Goal: Task Accomplishment & Management: Manage account settings

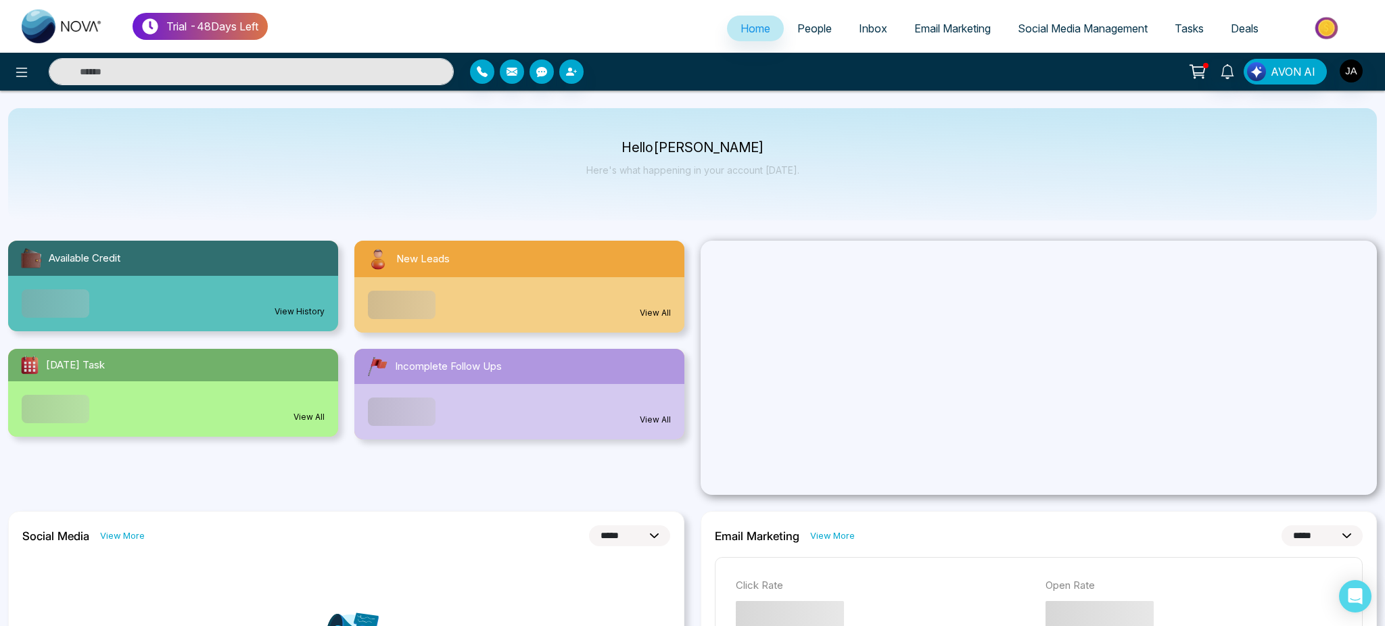
select select "*"
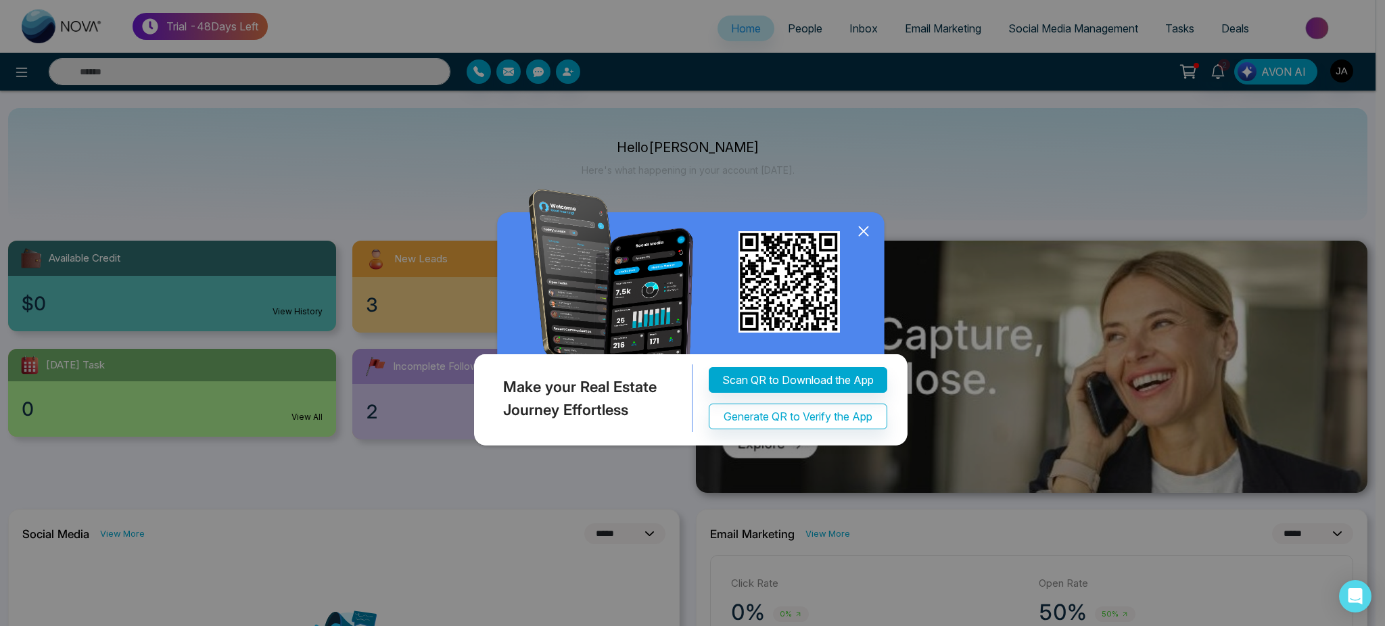
click at [12, 76] on div "Make your Real Estate Journey Effortless Scan QR to Download the App Generate Q…" at bounding box center [692, 313] width 1385 height 626
click at [863, 229] on icon at bounding box center [864, 231] width 20 height 20
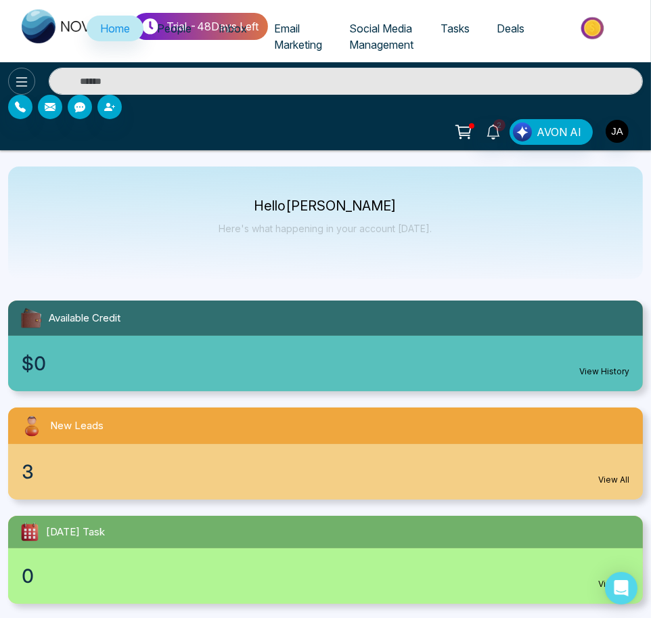
click at [22, 77] on icon at bounding box center [21, 81] width 11 height 9
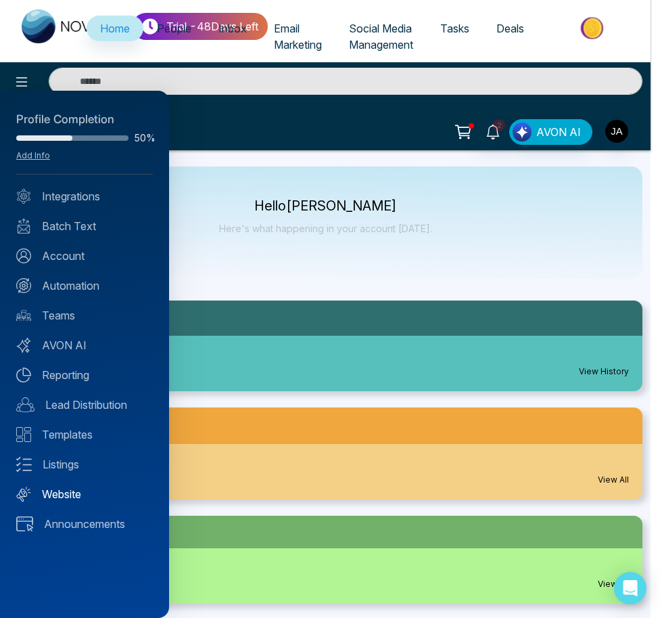
click at [69, 486] on link "Website" at bounding box center [84, 494] width 137 height 16
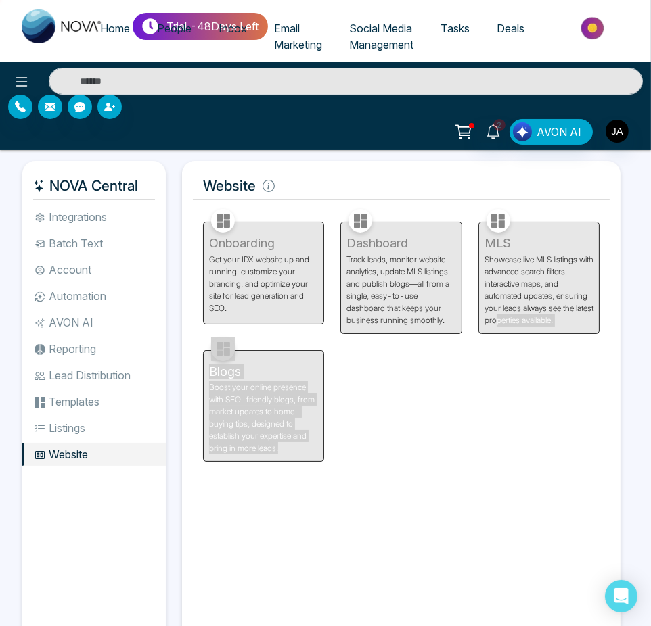
drag, startPoint x: 468, startPoint y: 495, endPoint x: 515, endPoint y: 513, distance: 50.7
click at [515, 513] on div "Facebook NOVACRM enables users to connect to Facebook to schedule social media …" at bounding box center [401, 434] width 417 height 457
click at [489, 425] on div "Onboarding Get your IDX website up and running, customize your branding, and op…" at bounding box center [401, 334] width 413 height 256
drag, startPoint x: 416, startPoint y: 473, endPoint x: 420, endPoint y: 492, distance: 20.0
click at [420, 492] on div "Facebook NOVACRM enables users to connect to Facebook to schedule social media …" at bounding box center [401, 434] width 417 height 457
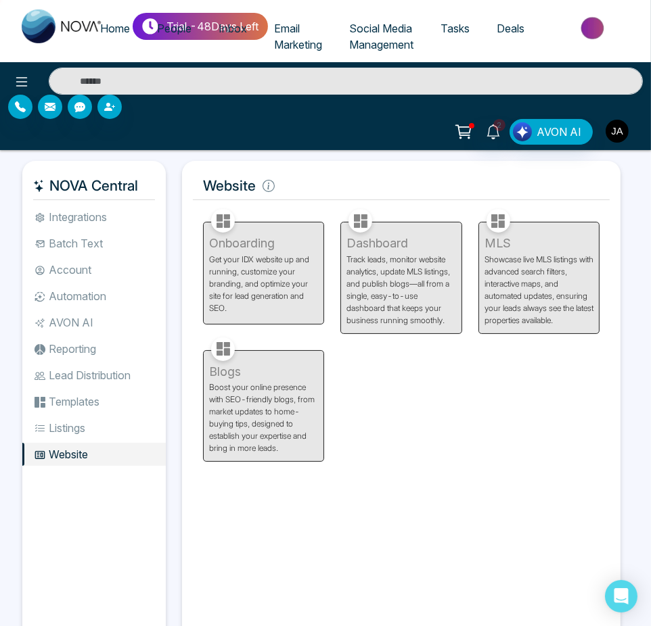
click at [620, 133] on img "button" at bounding box center [616, 131] width 23 height 23
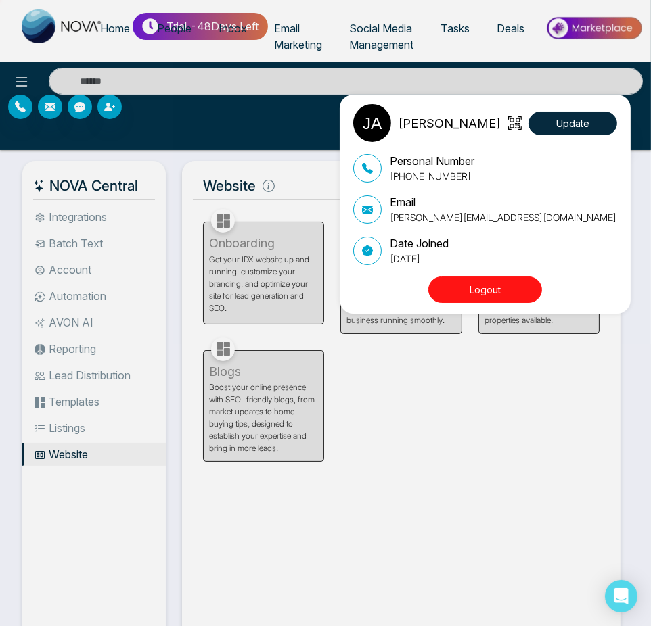
click at [483, 288] on button "Logout" at bounding box center [485, 290] width 114 height 26
